Goal: Book appointment/travel/reservation

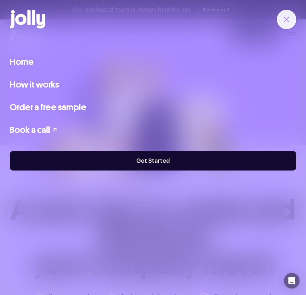
click at [289, 19] on icon "button" at bounding box center [286, 19] width 7 height 7
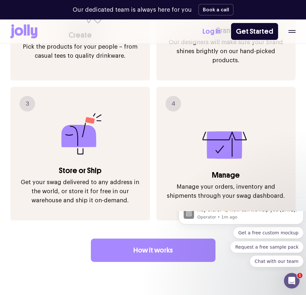
click at [295, 31] on icon "button" at bounding box center [291, 31] width 7 height 3
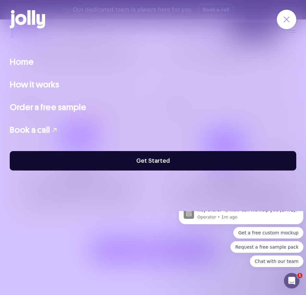
click at [43, 124] on span "Book a call" at bounding box center [30, 130] width 40 height 14
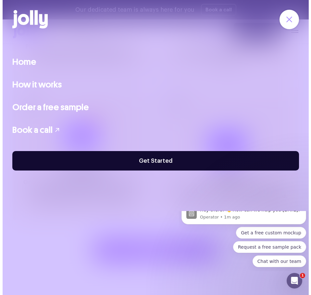
scroll to position [748, 0]
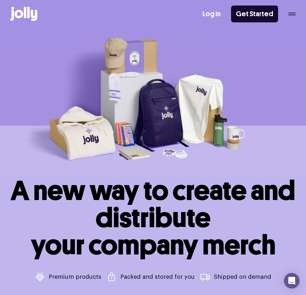
click at [283, 19] on div "Log In Get Started" at bounding box center [248, 14] width 93 height 17
click at [285, 11] on div "Log In Get Started" at bounding box center [248, 14] width 93 height 17
click at [291, 17] on div "Log In Get Started" at bounding box center [248, 14] width 93 height 17
click at [289, 13] on icon "button" at bounding box center [291, 13] width 7 height 1
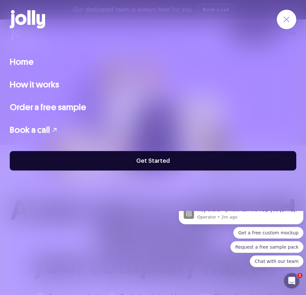
click at [34, 130] on span "Book a call" at bounding box center [30, 130] width 40 height 14
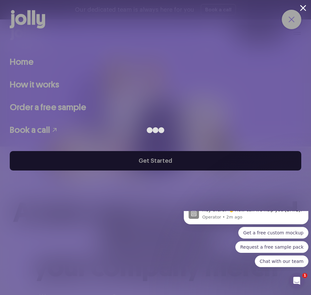
drag, startPoint x: 306, startPoint y: 8, endPoint x: 301, endPoint y: 6, distance: 5.1
click at [305, 8] on div at bounding box center [155, 147] width 311 height 295
